Goal: Transaction & Acquisition: Purchase product/service

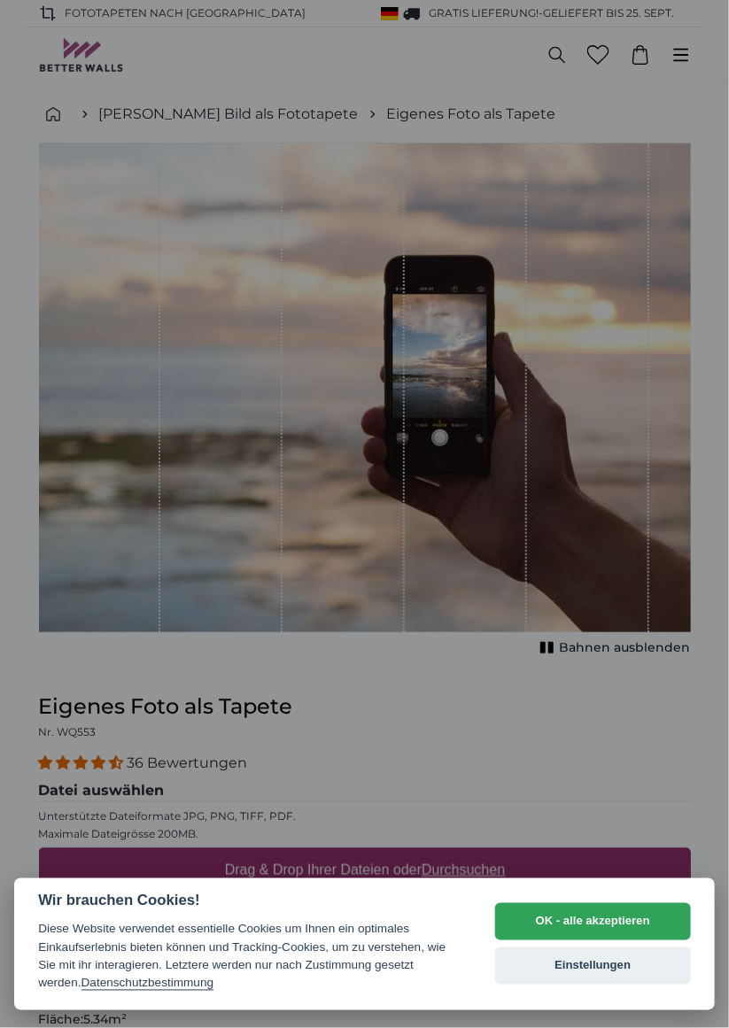
click at [627, 968] on button "Einstellungen" at bounding box center [593, 965] width 196 height 37
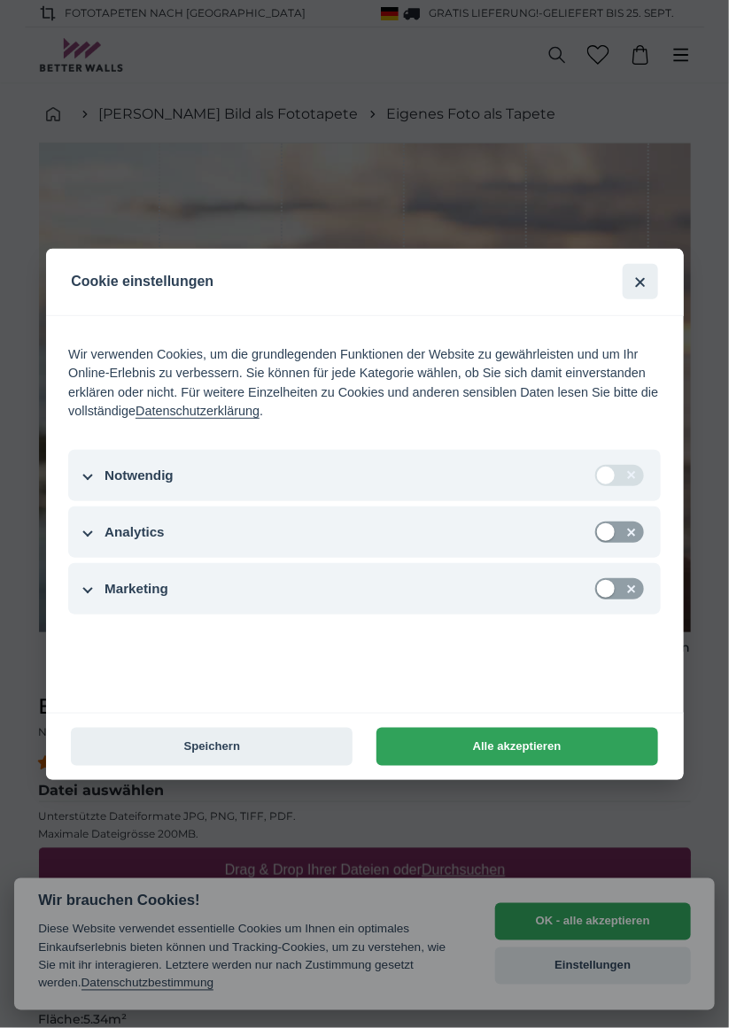
click at [154, 755] on button "Speichern" at bounding box center [212, 747] width 282 height 38
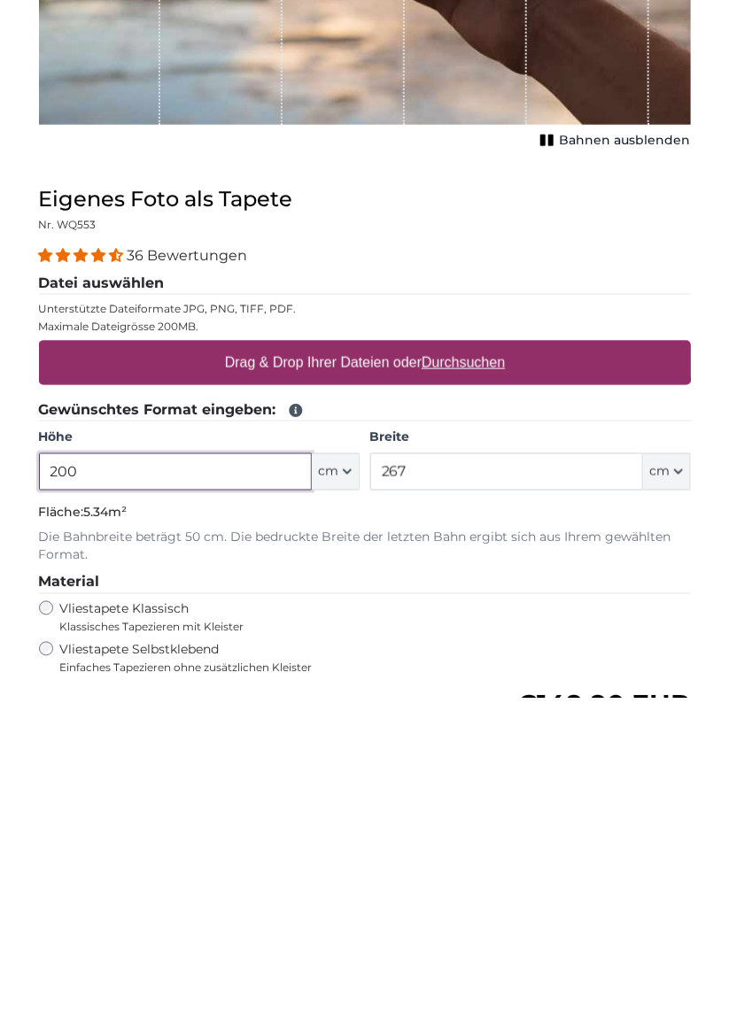
scroll to position [298, 0]
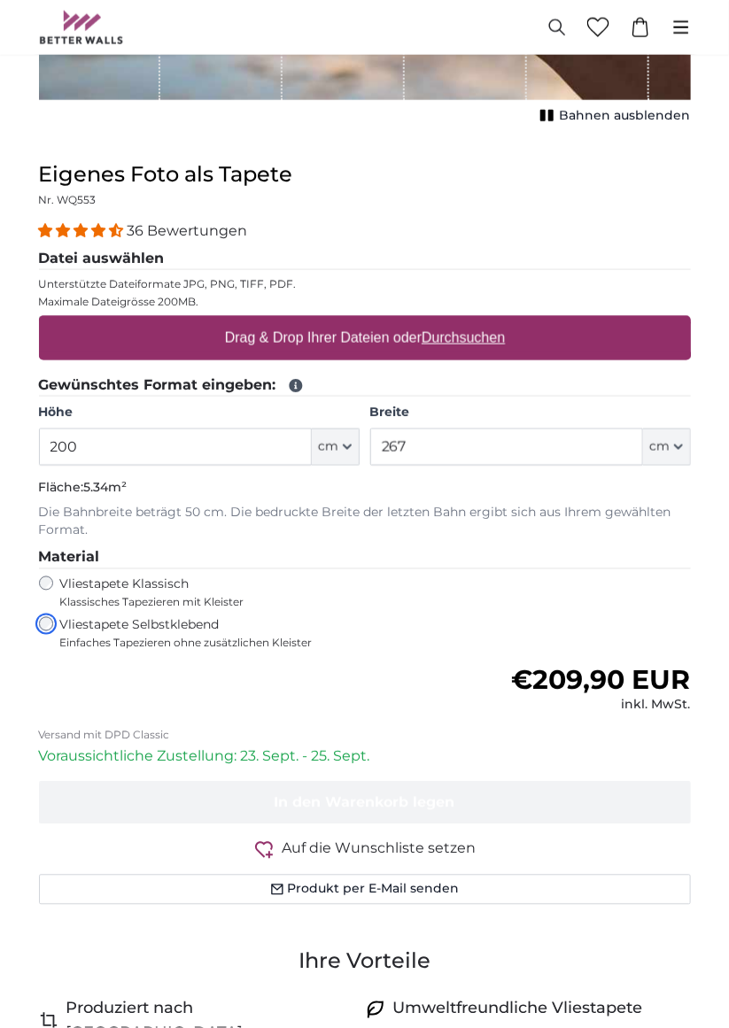
scroll to position [533, 0]
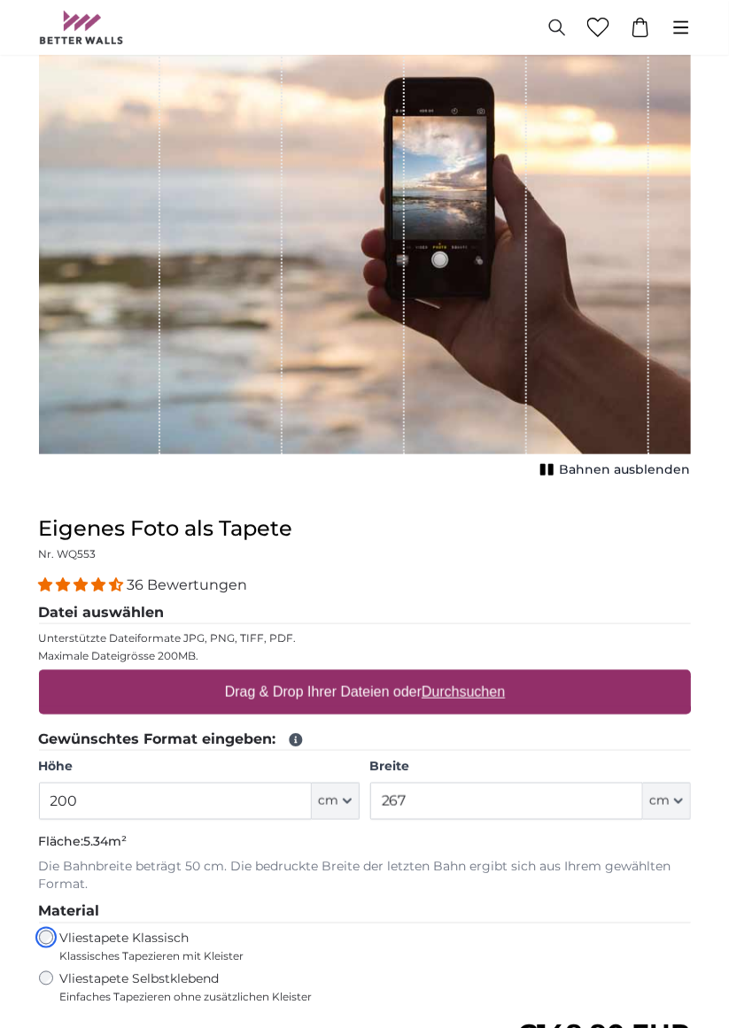
scroll to position [162, 0]
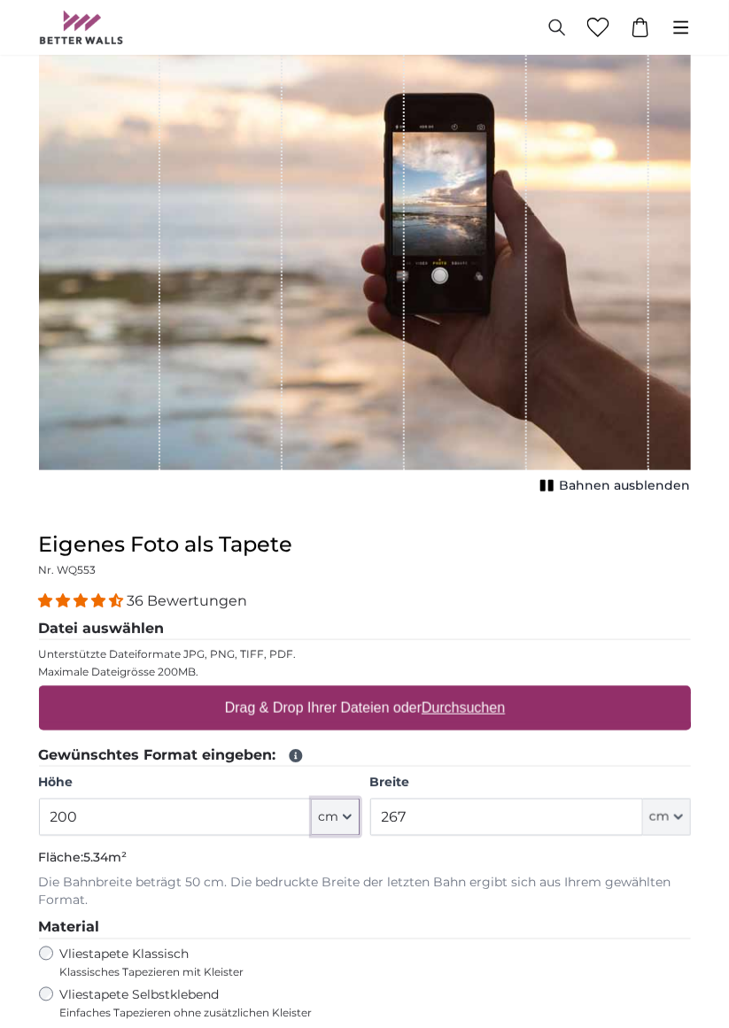
click at [338, 808] on span "cm" at bounding box center [329, 817] width 20 height 18
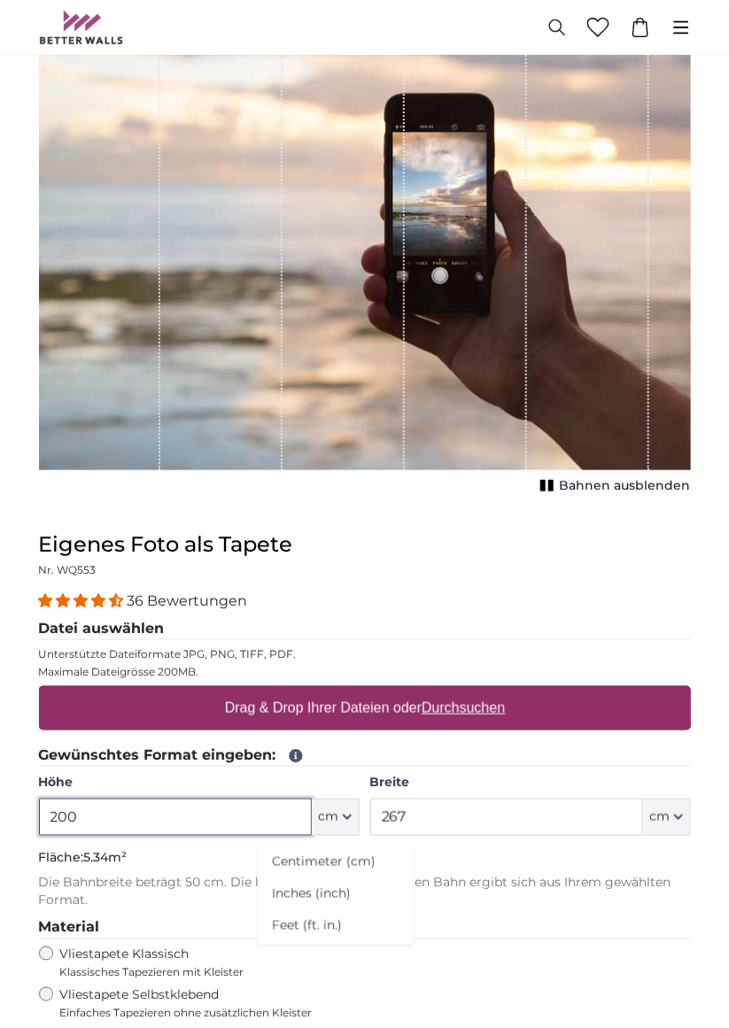
click at [250, 818] on input "200" at bounding box center [175, 817] width 273 height 37
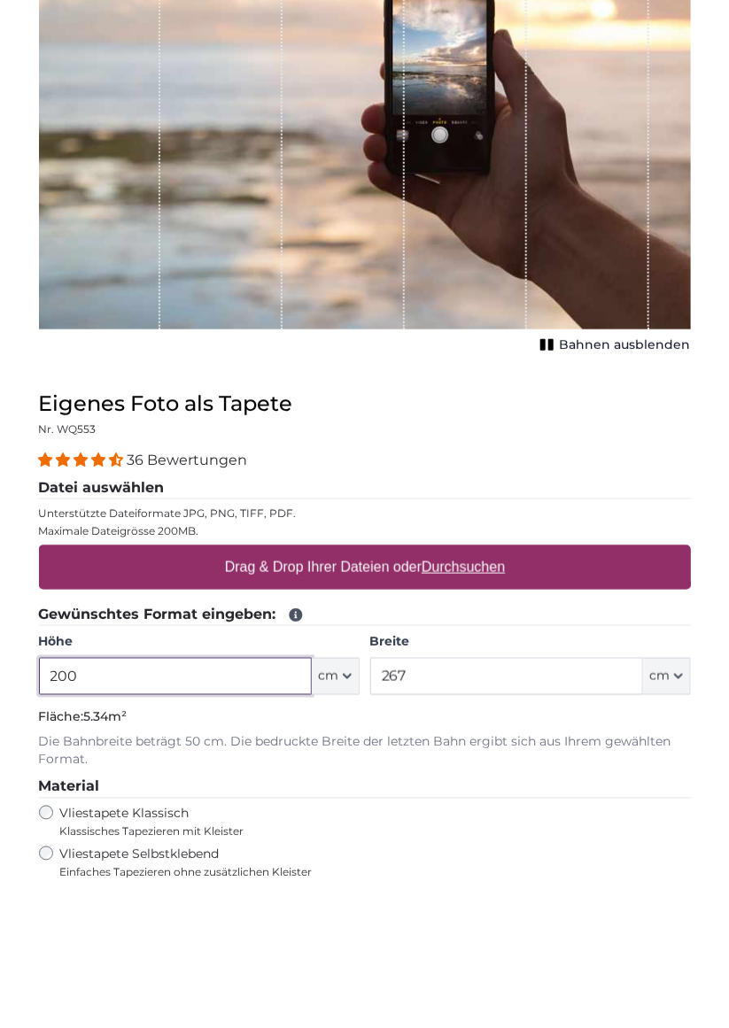
scroll to position [260, 0]
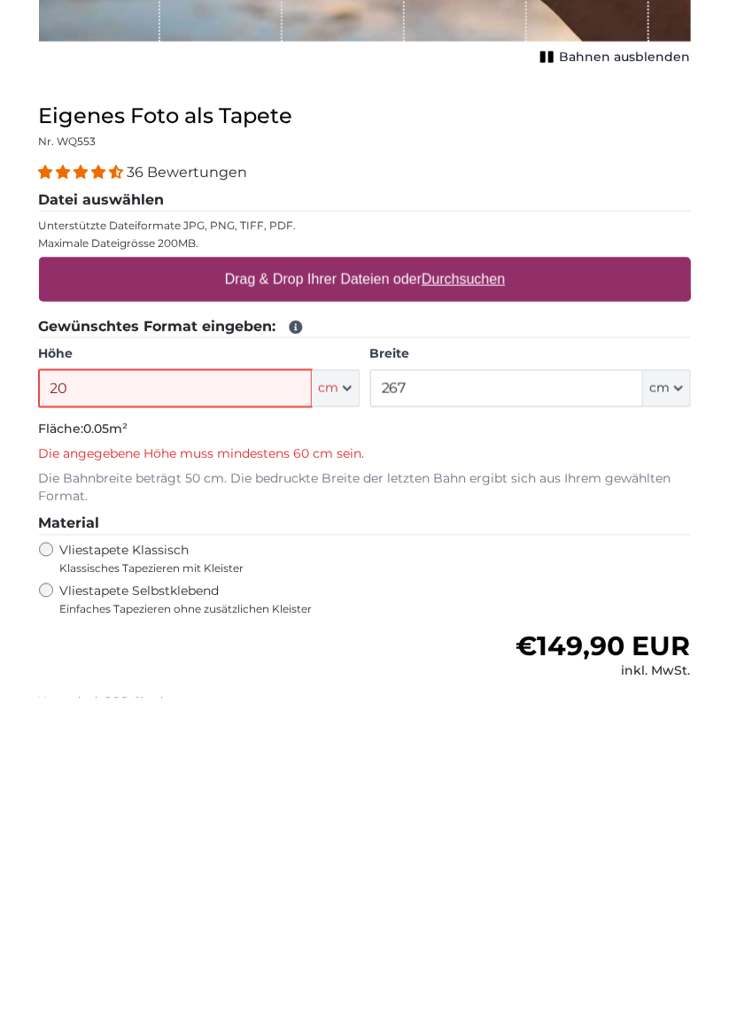
type input "200"
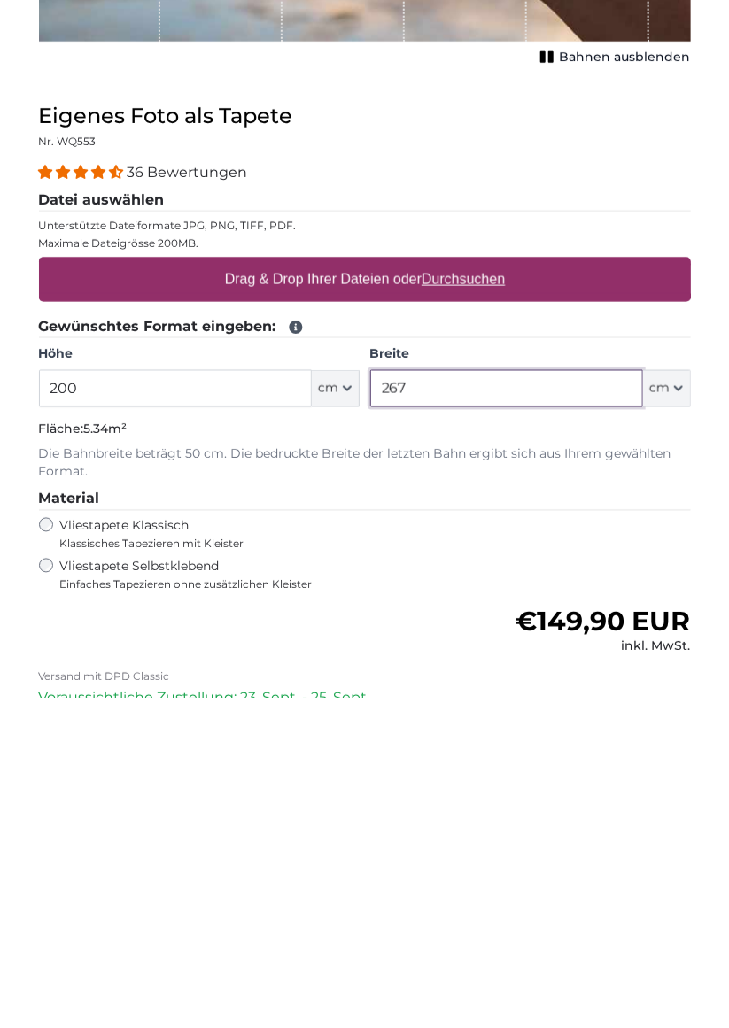
click at [511, 714] on input "267" at bounding box center [506, 718] width 273 height 37
type input "2"
type input "150"
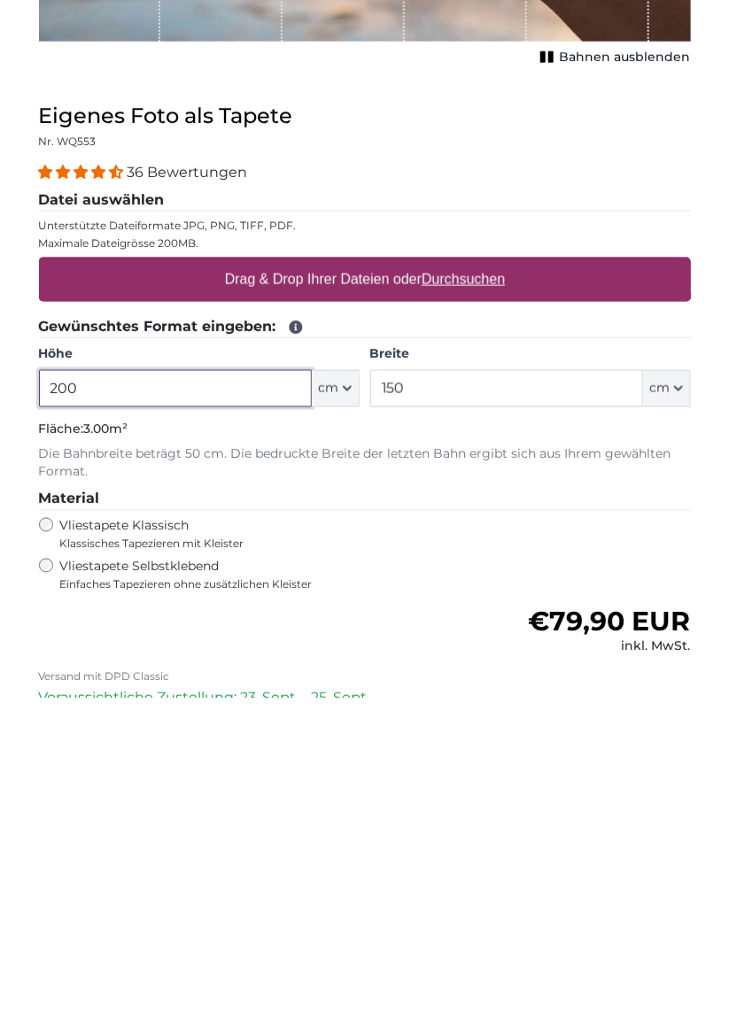
click at [254, 715] on input "200" at bounding box center [175, 718] width 273 height 37
type input "2"
type input "150"
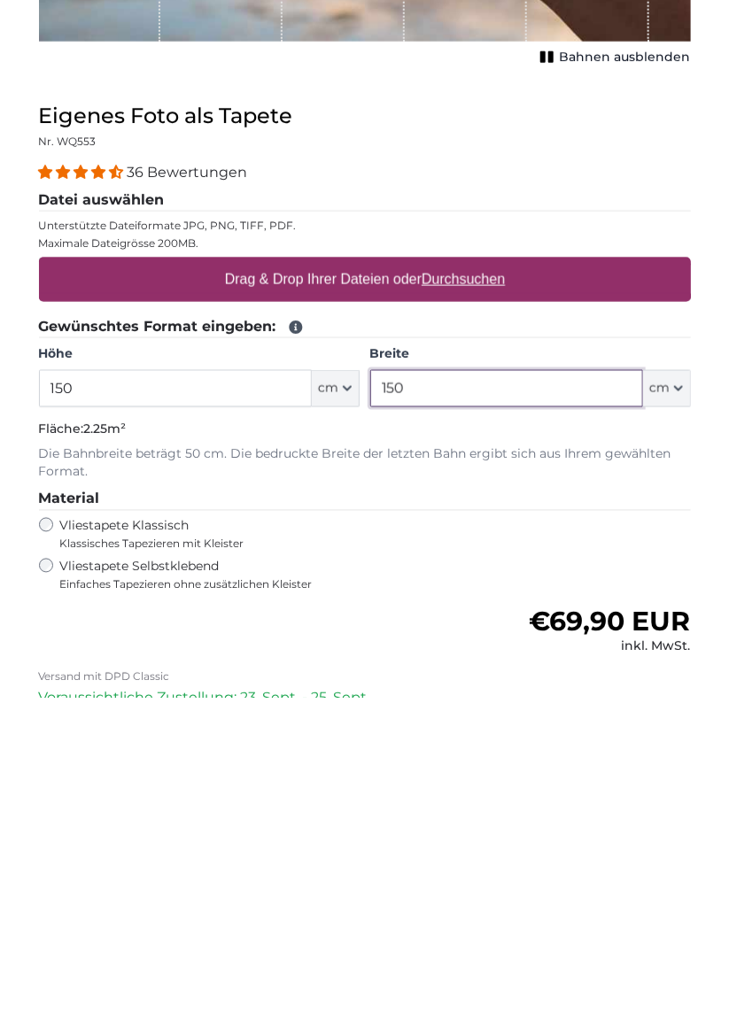
click at [523, 706] on input "150" at bounding box center [506, 718] width 273 height 37
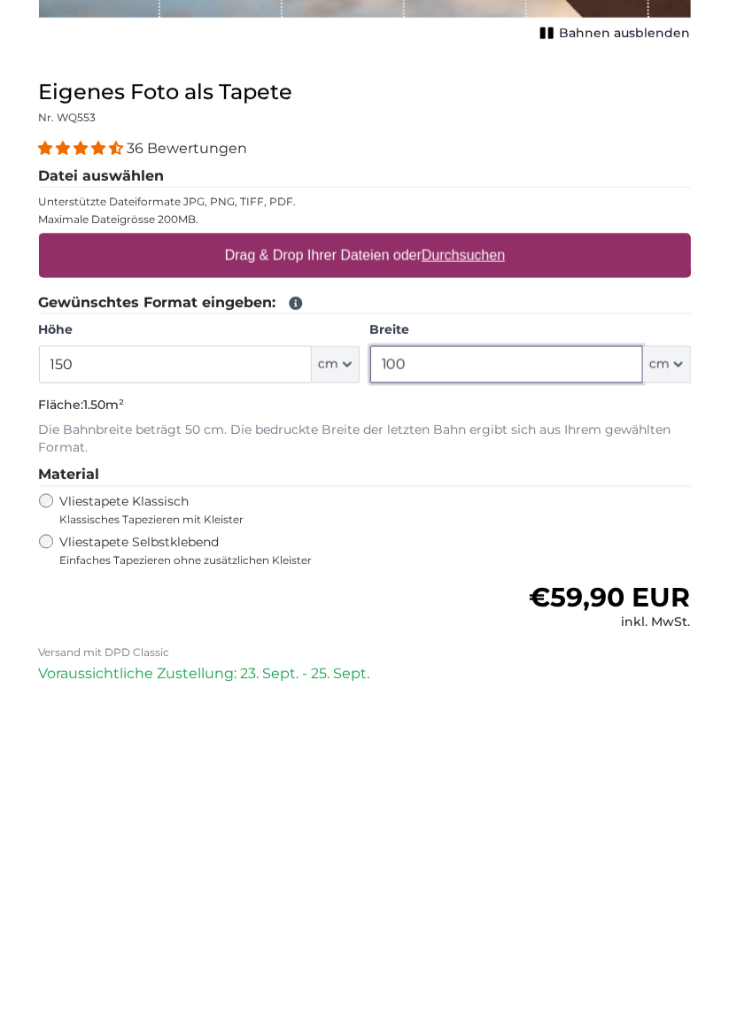
scroll to position [284, 0]
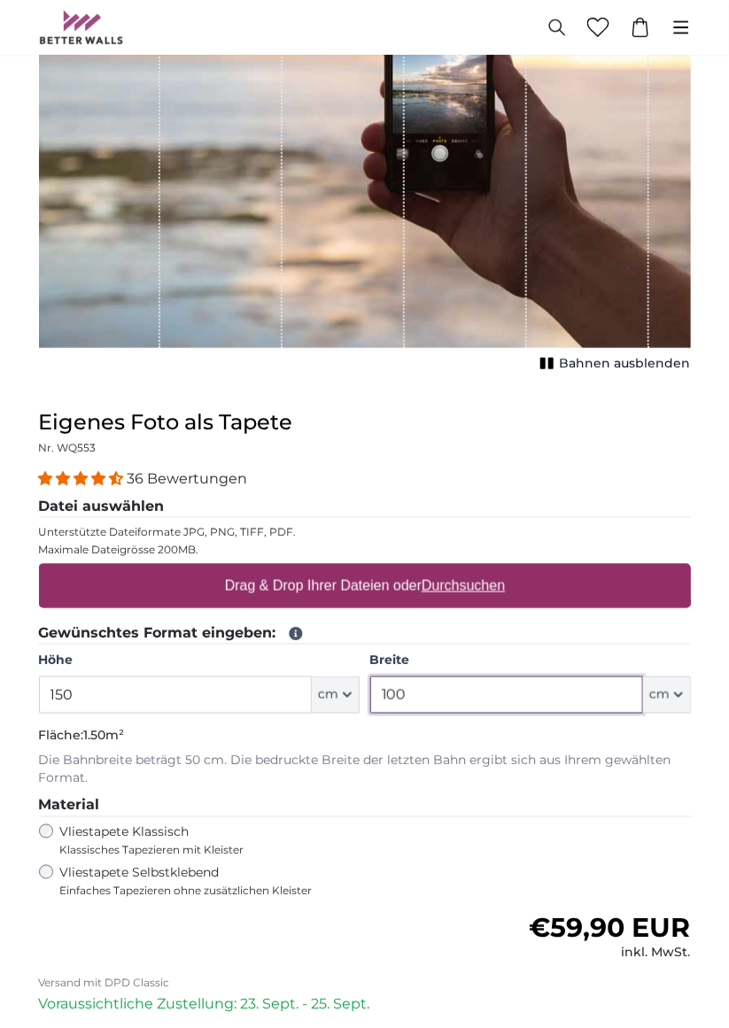
type input "100"
